Goal: Find specific page/section: Find specific page/section

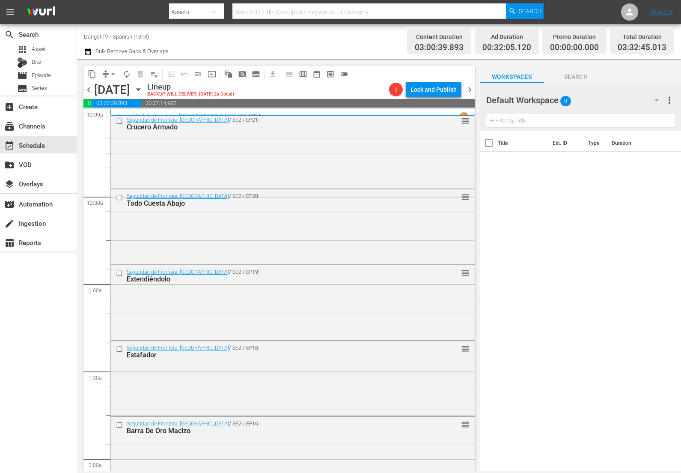
scroll to position [291, 0]
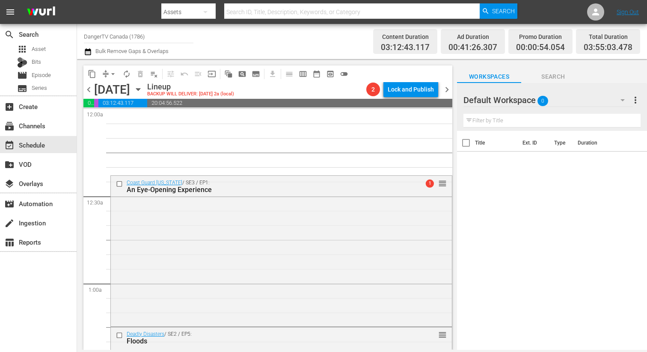
scroll to position [633, 0]
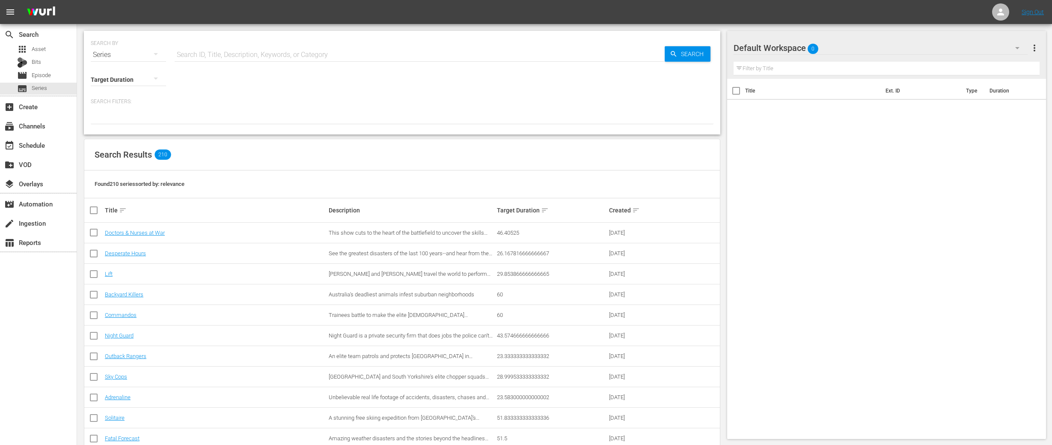
click at [231, 56] on input "text" at bounding box center [420, 55] width 490 height 21
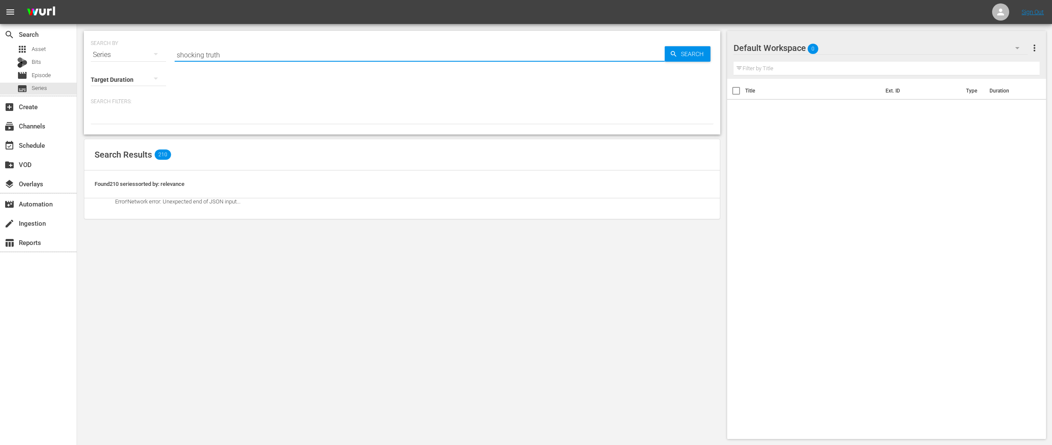
type input "shocking truth"
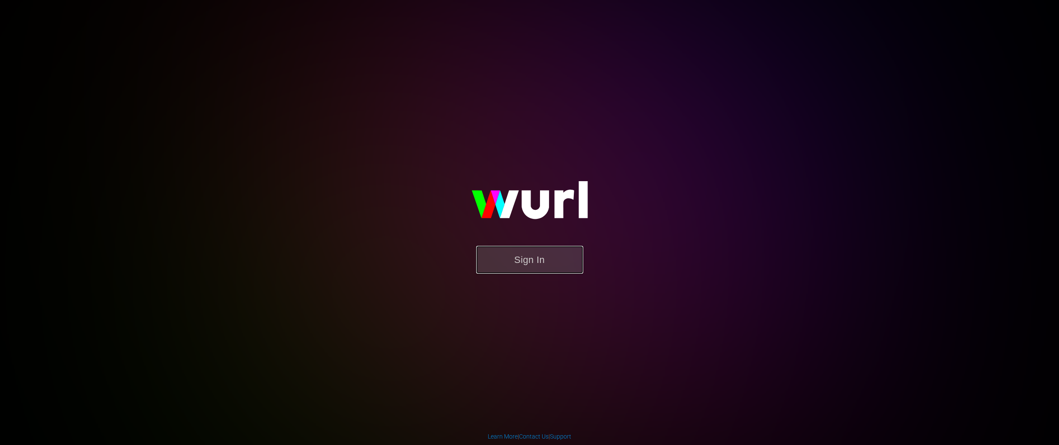
click at [523, 259] on button "Sign In" at bounding box center [529, 260] width 107 height 28
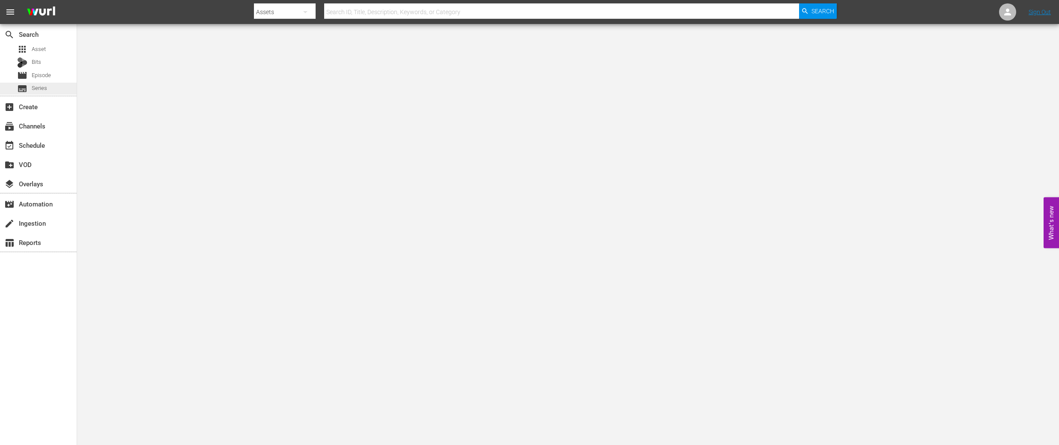
click at [47, 90] on div "subtitles Series" at bounding box center [38, 89] width 77 height 12
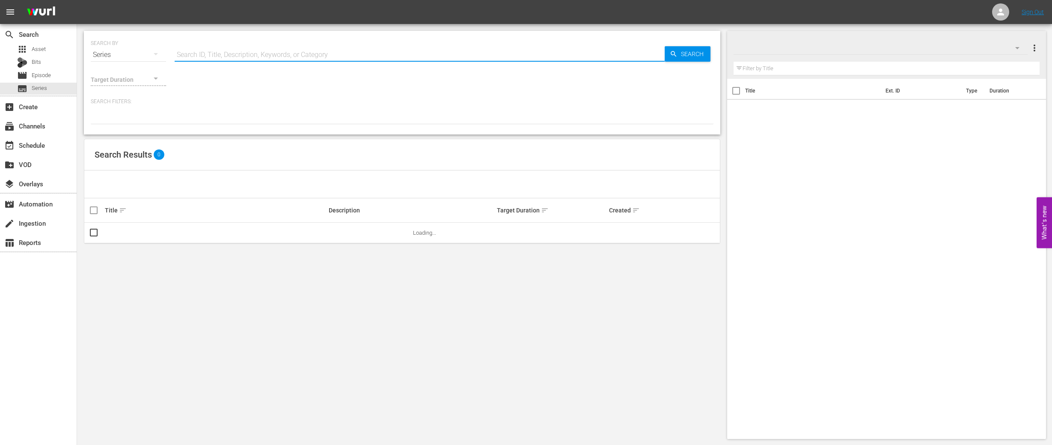
click at [307, 54] on input "text" at bounding box center [420, 55] width 490 height 21
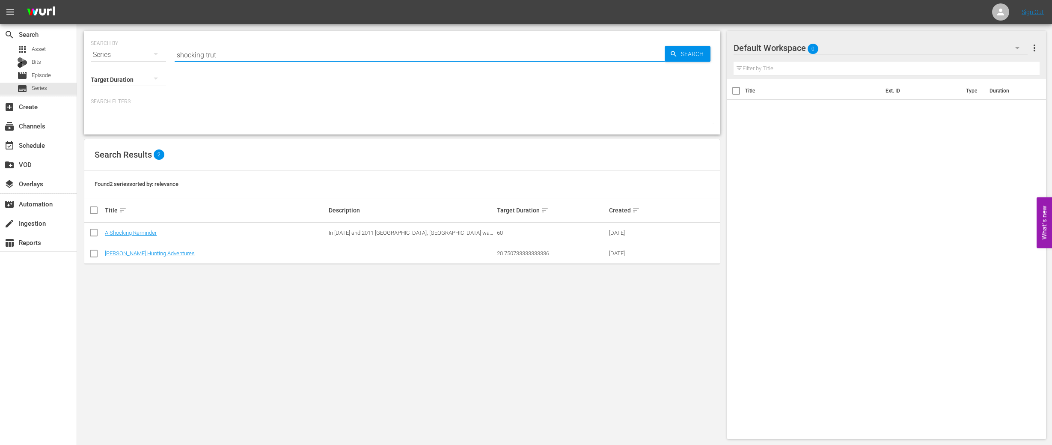
type input "shocking truth"
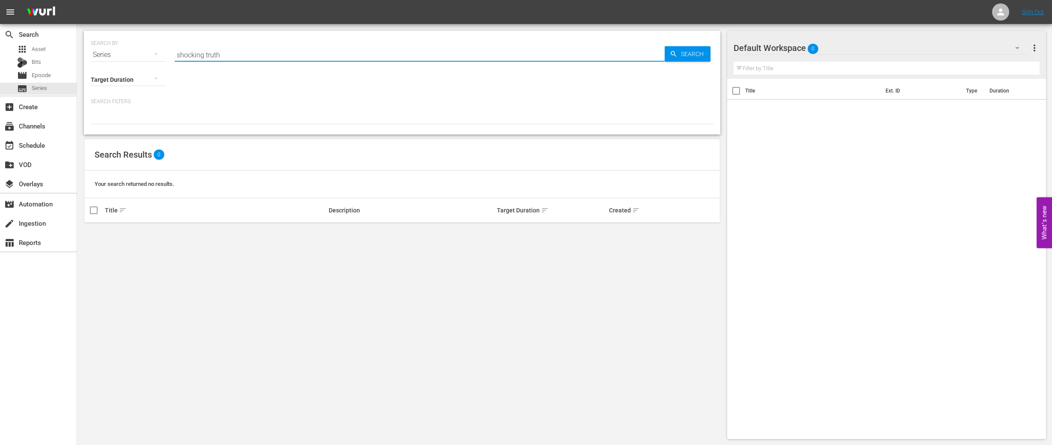
drag, startPoint x: 230, startPoint y: 54, endPoint x: 165, endPoint y: 53, distance: 64.6
click at [165, 53] on div "SEARCH BY Search By Series Search ID, Title, Description, Keywords, or Category…" at bounding box center [402, 49] width 623 height 31
